Goal: Transaction & Acquisition: Purchase product/service

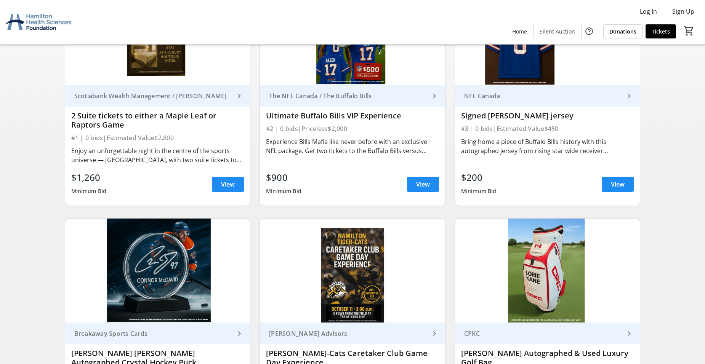
scroll to position [151, 0]
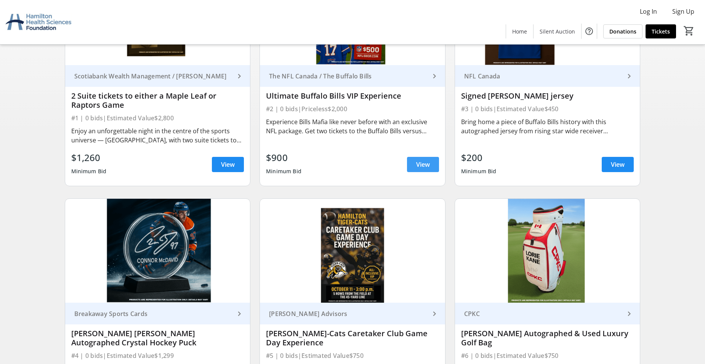
click at [424, 161] on span "View" at bounding box center [423, 164] width 14 height 9
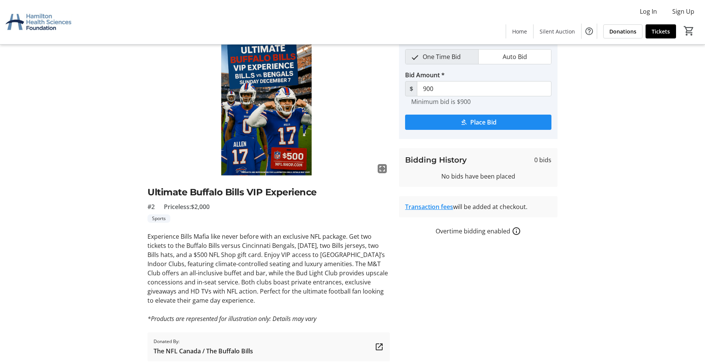
scroll to position [24, 0]
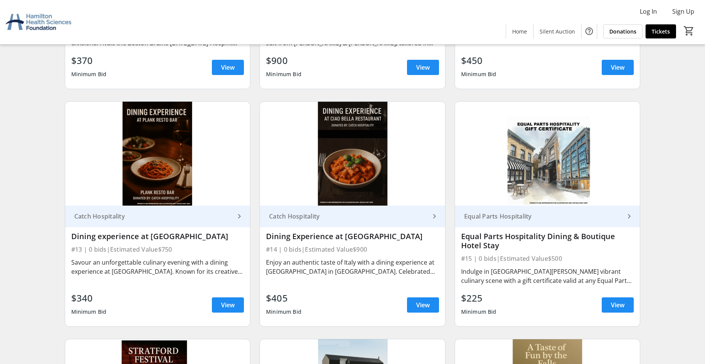
scroll to position [947, 0]
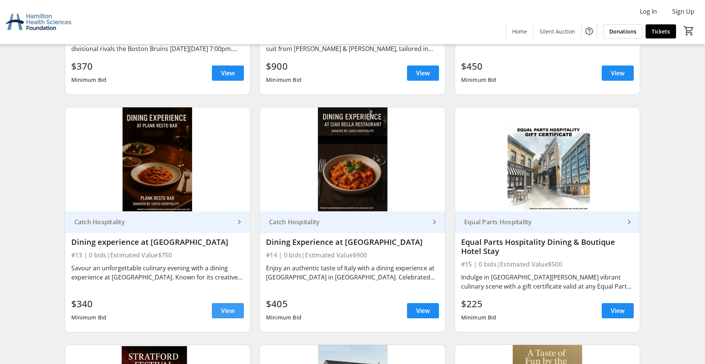
click at [229, 308] on span "View" at bounding box center [228, 310] width 14 height 9
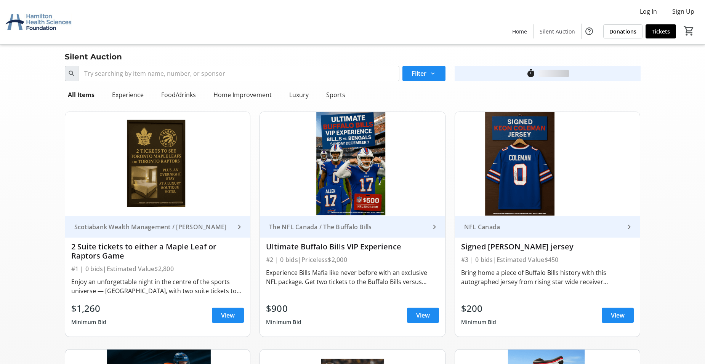
scroll to position [947, 0]
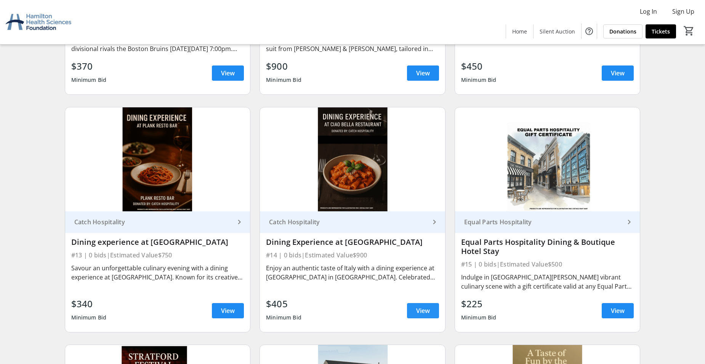
click at [423, 306] on span "View" at bounding box center [423, 310] width 14 height 9
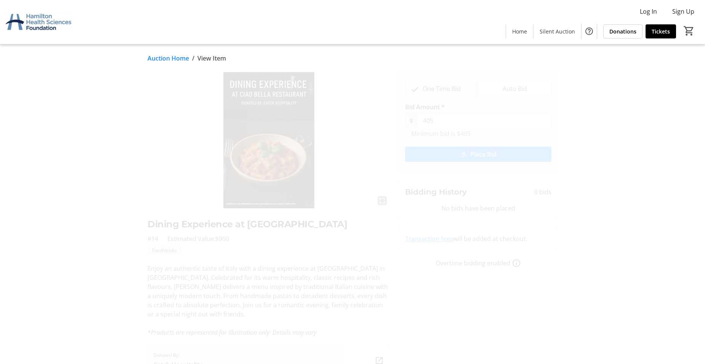
click at [382, 198] on mat-icon "fullscreen" at bounding box center [382, 200] width 9 height 9
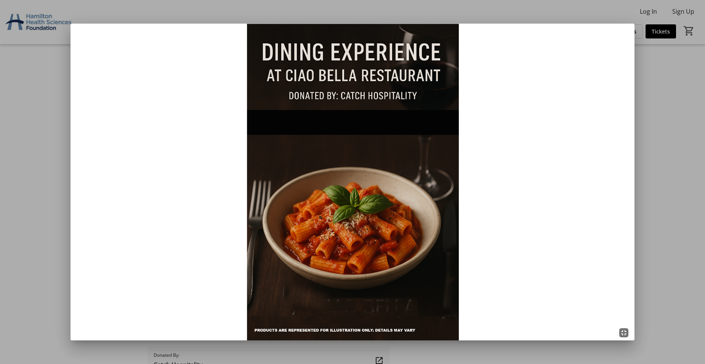
click at [627, 334] on mat-icon "fullscreen_exit" at bounding box center [623, 332] width 9 height 9
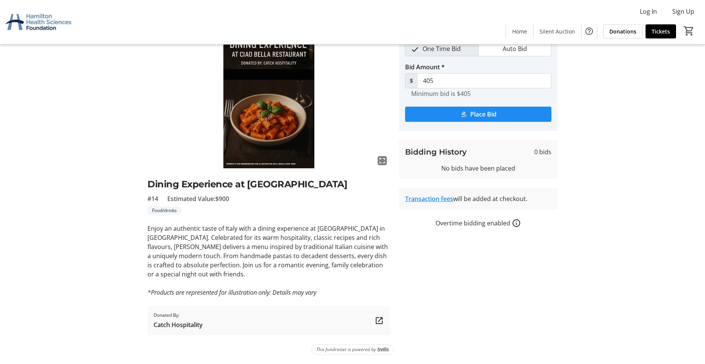
scroll to position [8, 0]
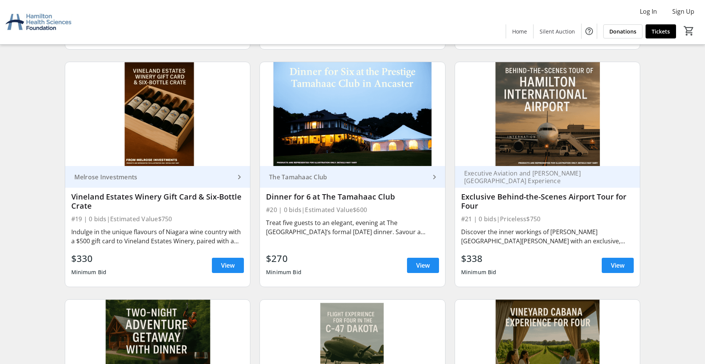
scroll to position [1506, 0]
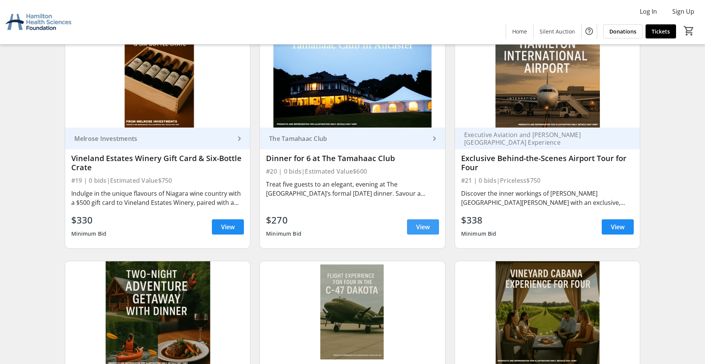
click at [419, 220] on span at bounding box center [423, 227] width 32 height 18
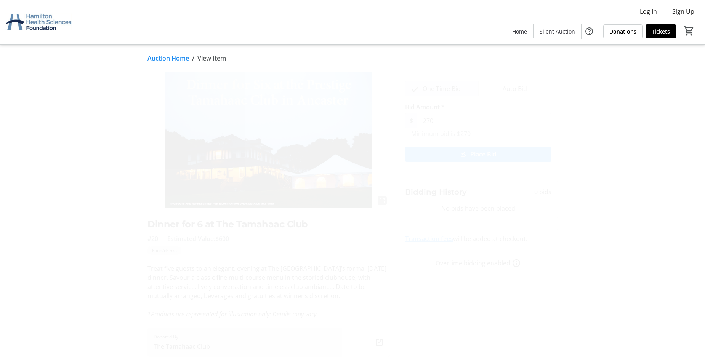
click at [185, 345] on span "The Tamahaac Club" at bounding box center [182, 346] width 56 height 9
